Goal: Navigation & Orientation: Find specific page/section

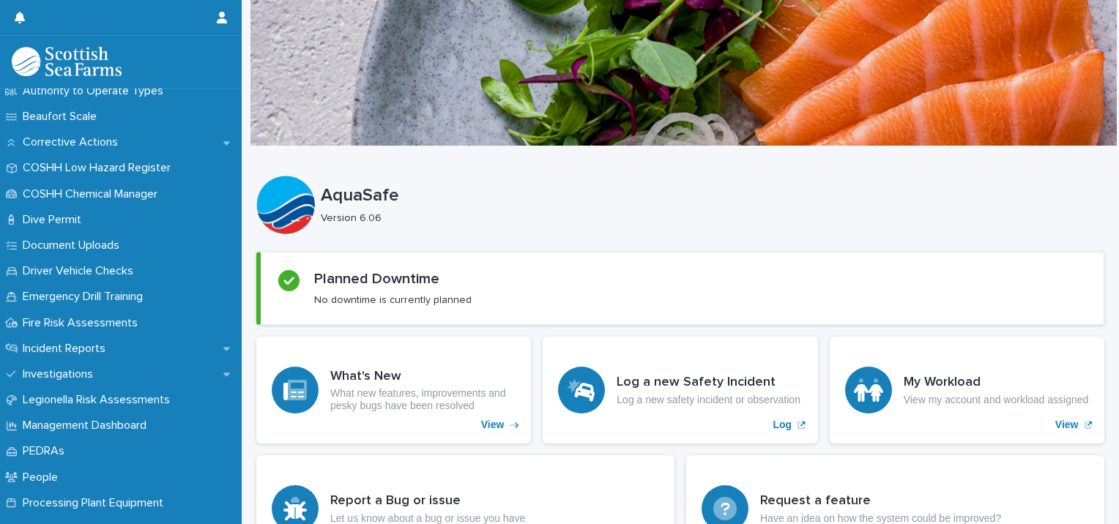
scroll to position [321, 0]
click at [149, 348] on div "Incident Reports" at bounding box center [121, 348] width 242 height 26
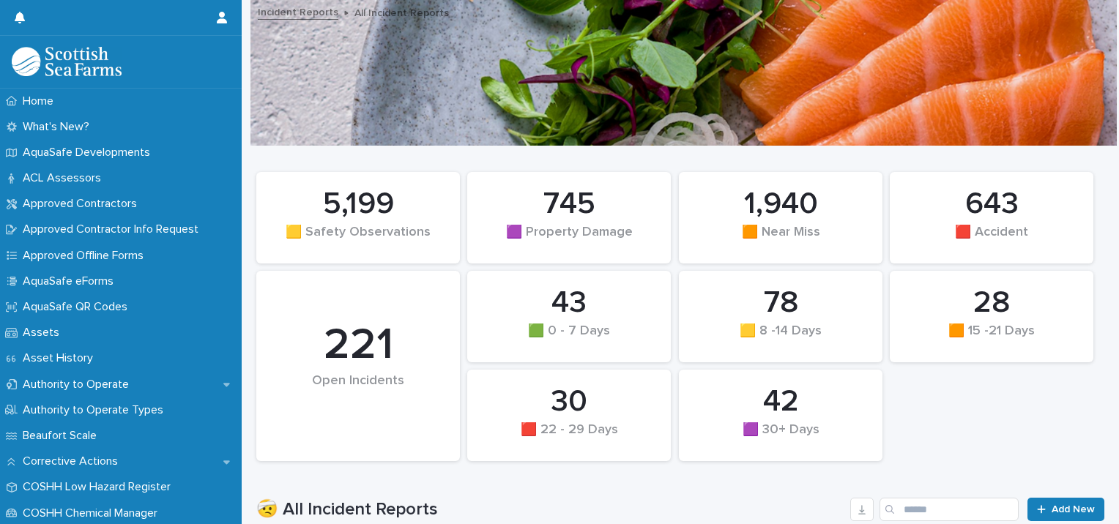
drag, startPoint x: 890, startPoint y: 375, endPoint x: 993, endPoint y: 432, distance: 117.4
click at [993, 432] on div "28 🟧 15 -21 Days 43 🟩 0 - 7 Days 745 🟪 Property Damage 42 🟪 30+ Days 78 🟨 8 -14…" at bounding box center [680, 317] width 863 height 304
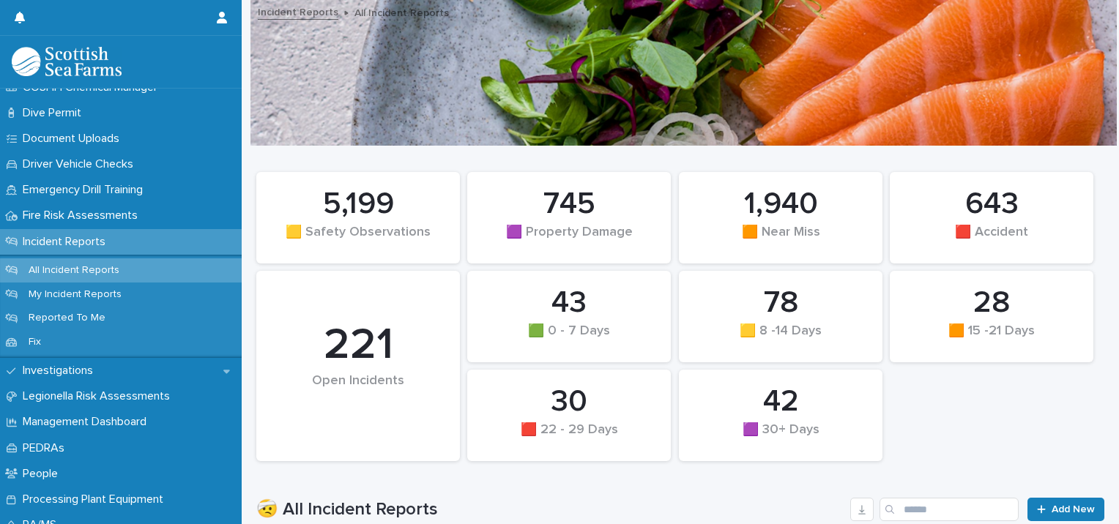
scroll to position [427, 0]
click at [138, 235] on div "Incident Reports" at bounding box center [121, 242] width 242 height 26
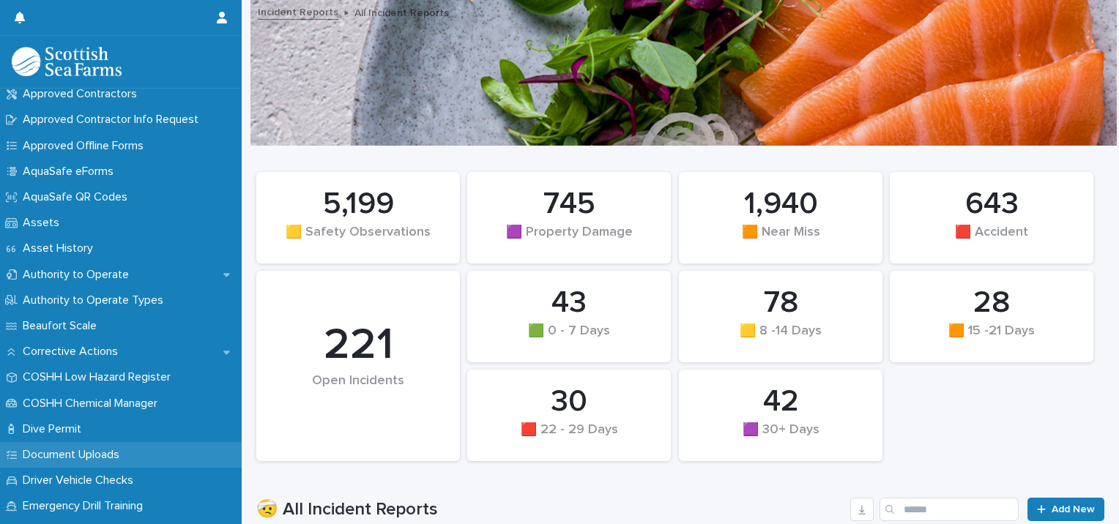
scroll to position [0, 0]
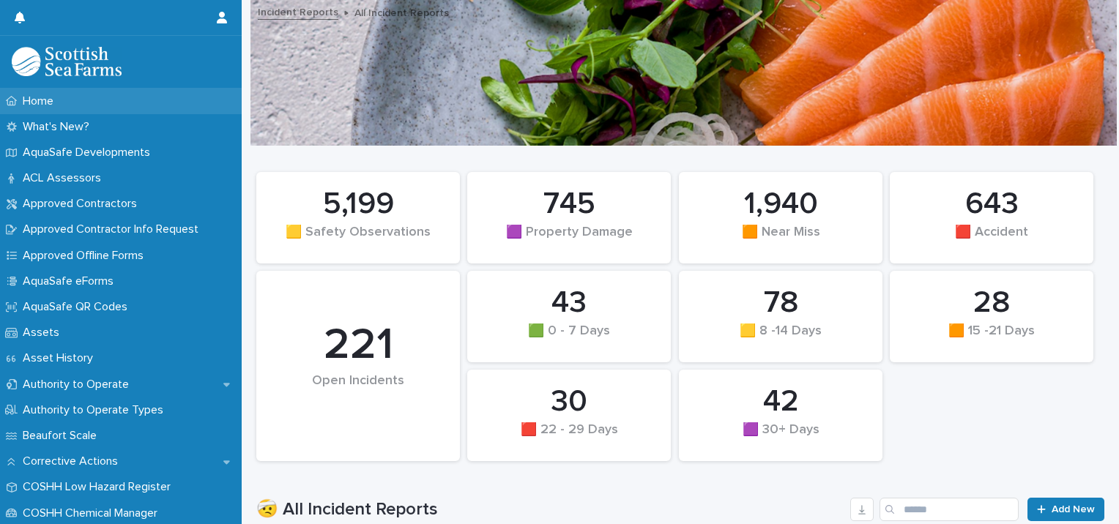
click at [101, 103] on div "Home" at bounding box center [121, 102] width 242 height 26
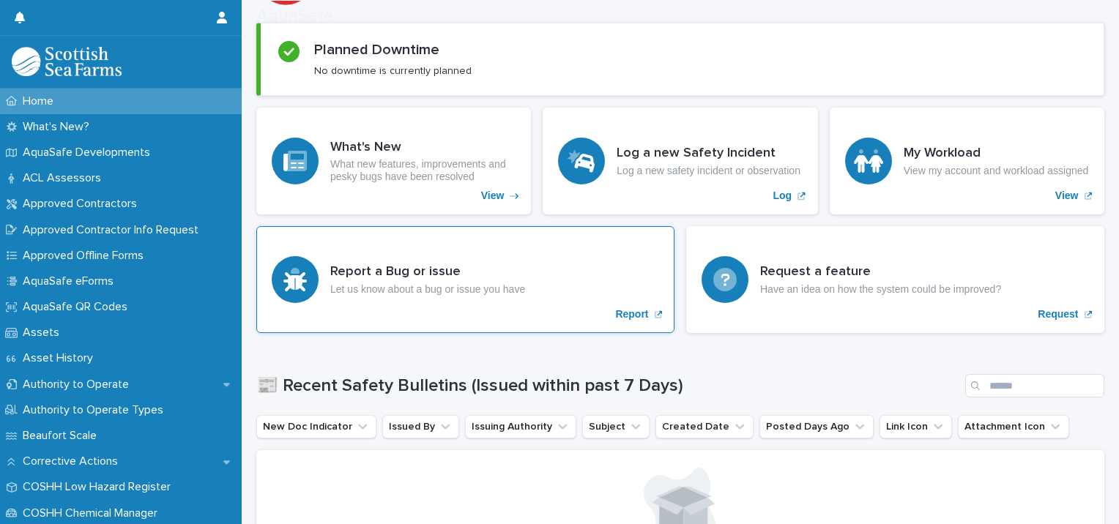
scroll to position [715, 0]
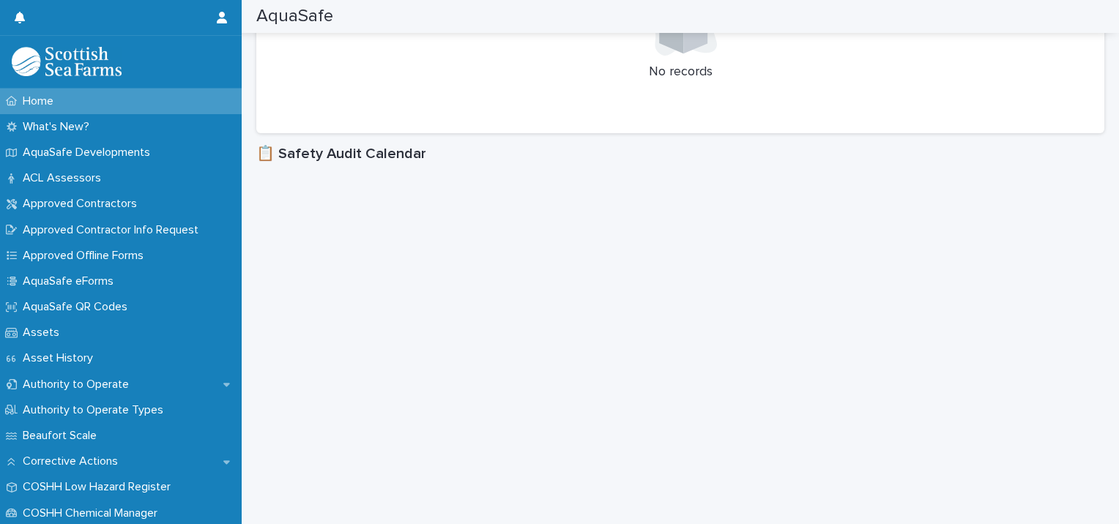
click at [154, 98] on div "Home" at bounding box center [121, 102] width 242 height 26
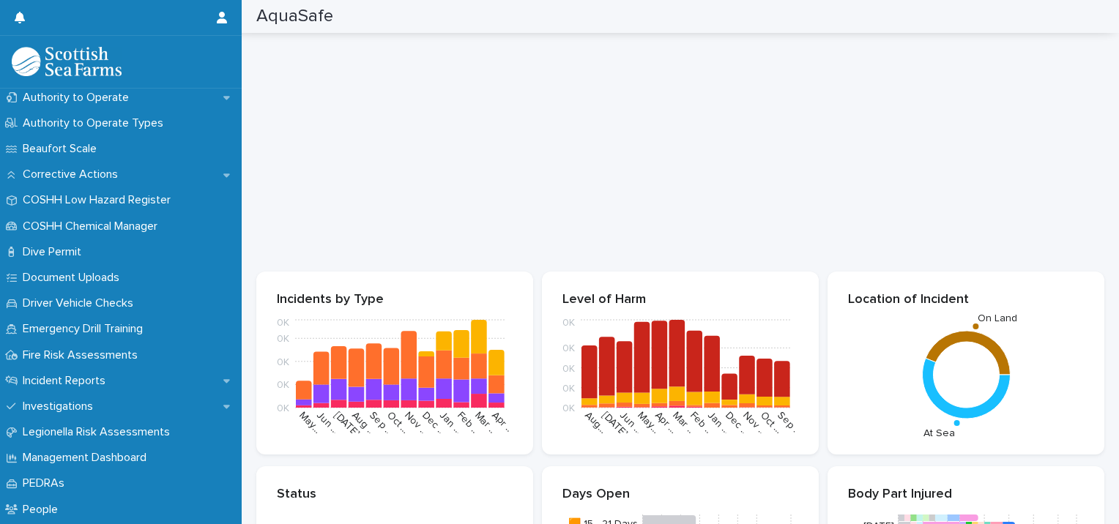
scroll to position [303, 0]
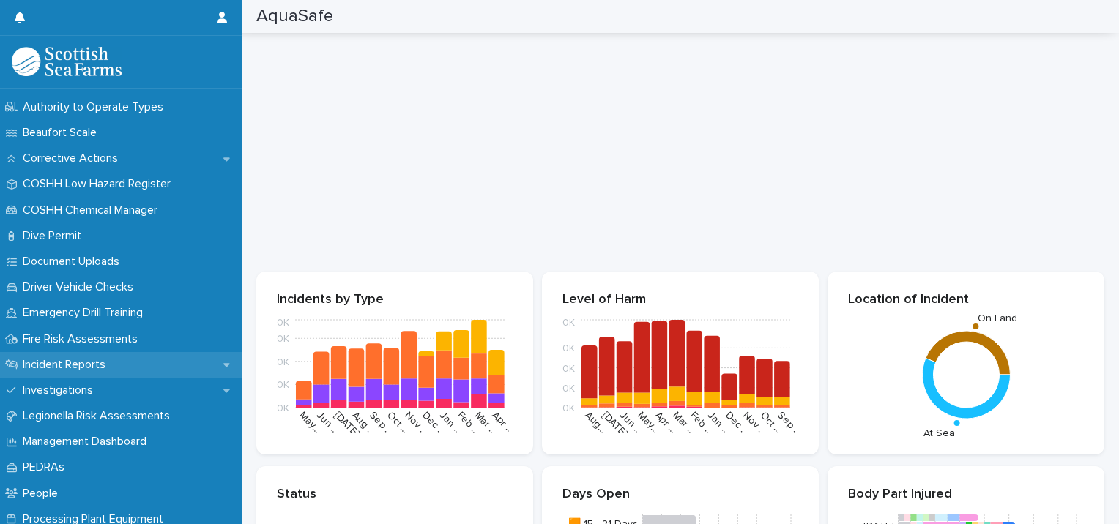
click at [108, 359] on p "Incident Reports" at bounding box center [67, 365] width 100 height 14
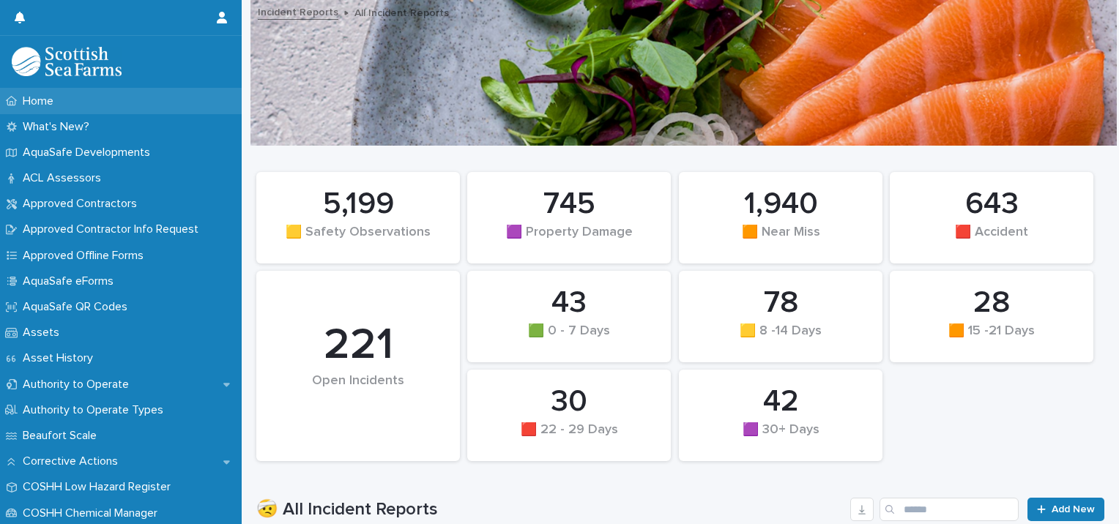
click at [173, 103] on div "Home" at bounding box center [121, 102] width 242 height 26
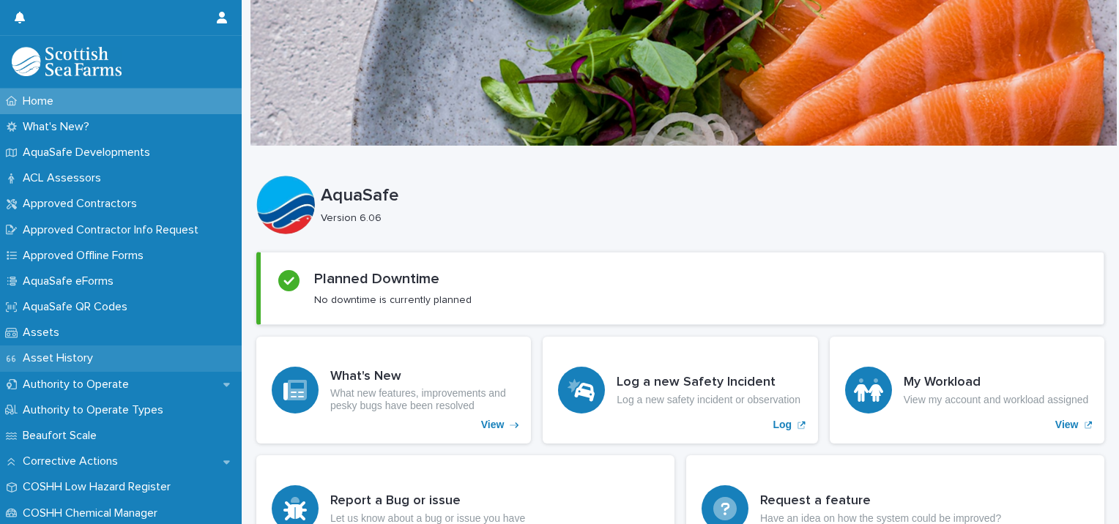
scroll to position [213, 0]
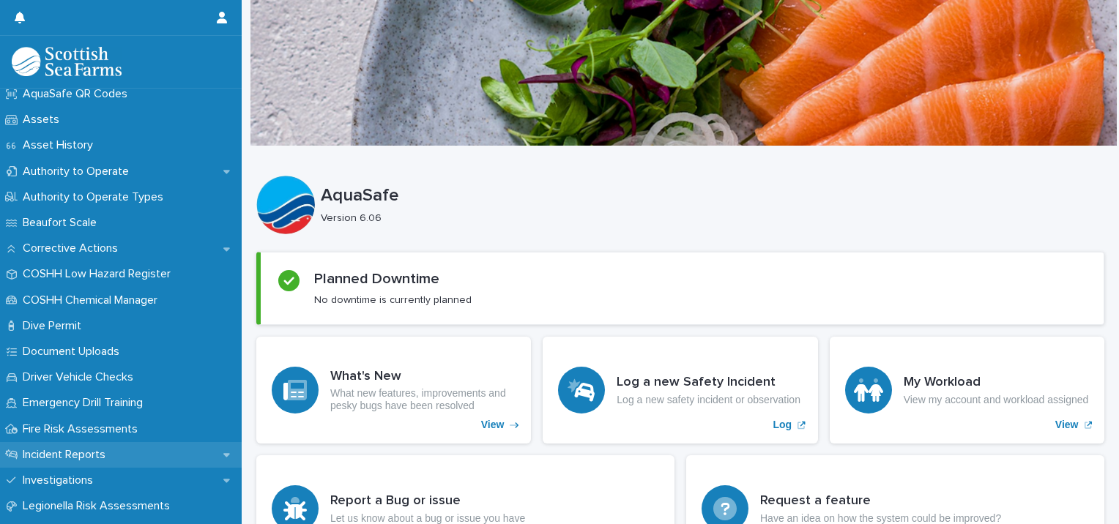
click at [105, 445] on div "Incident Reports" at bounding box center [121, 455] width 242 height 26
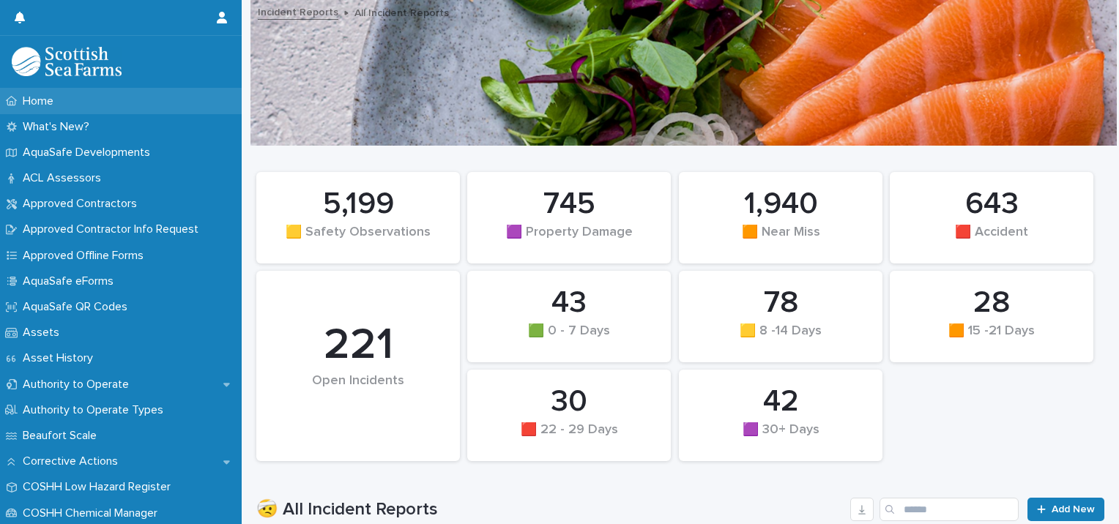
click at [82, 98] on div "Home" at bounding box center [121, 102] width 242 height 26
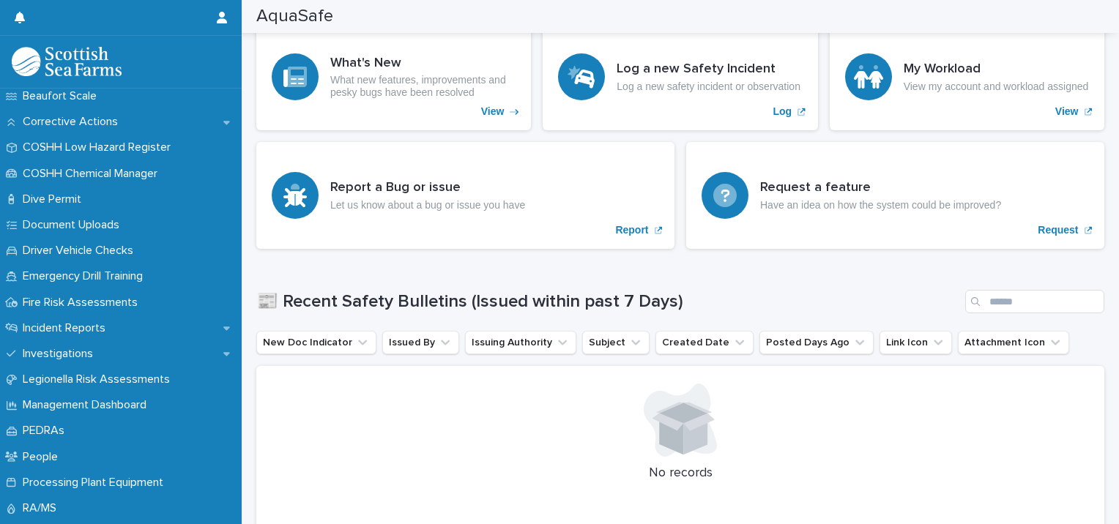
scroll to position [339, 0]
click at [132, 346] on div "Investigations" at bounding box center [121, 355] width 242 height 26
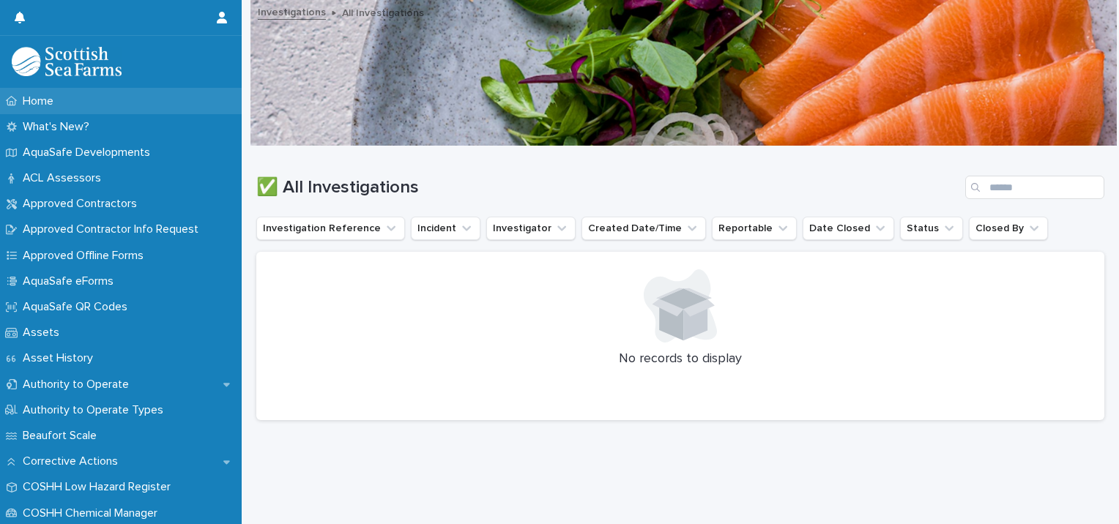
click at [110, 111] on div "Home" at bounding box center [121, 102] width 242 height 26
